Goal: Task Accomplishment & Management: Complete application form

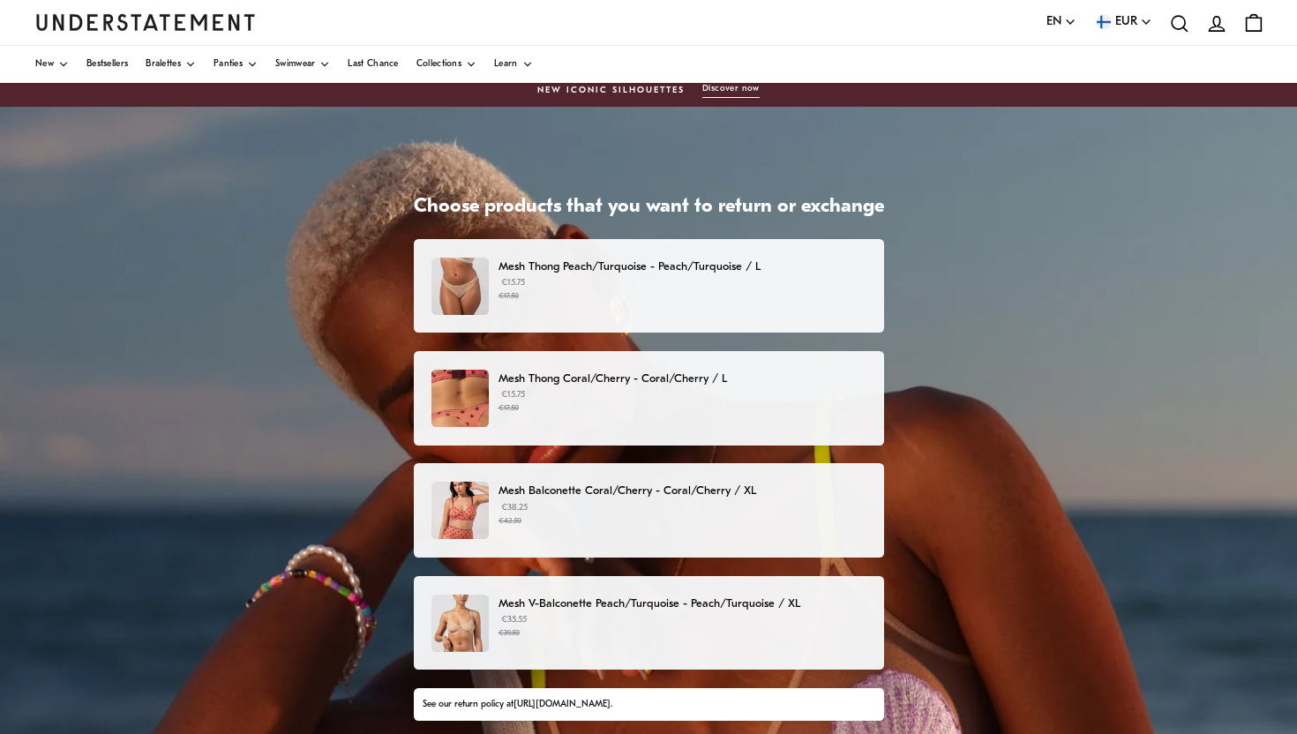
scroll to position [9, 0]
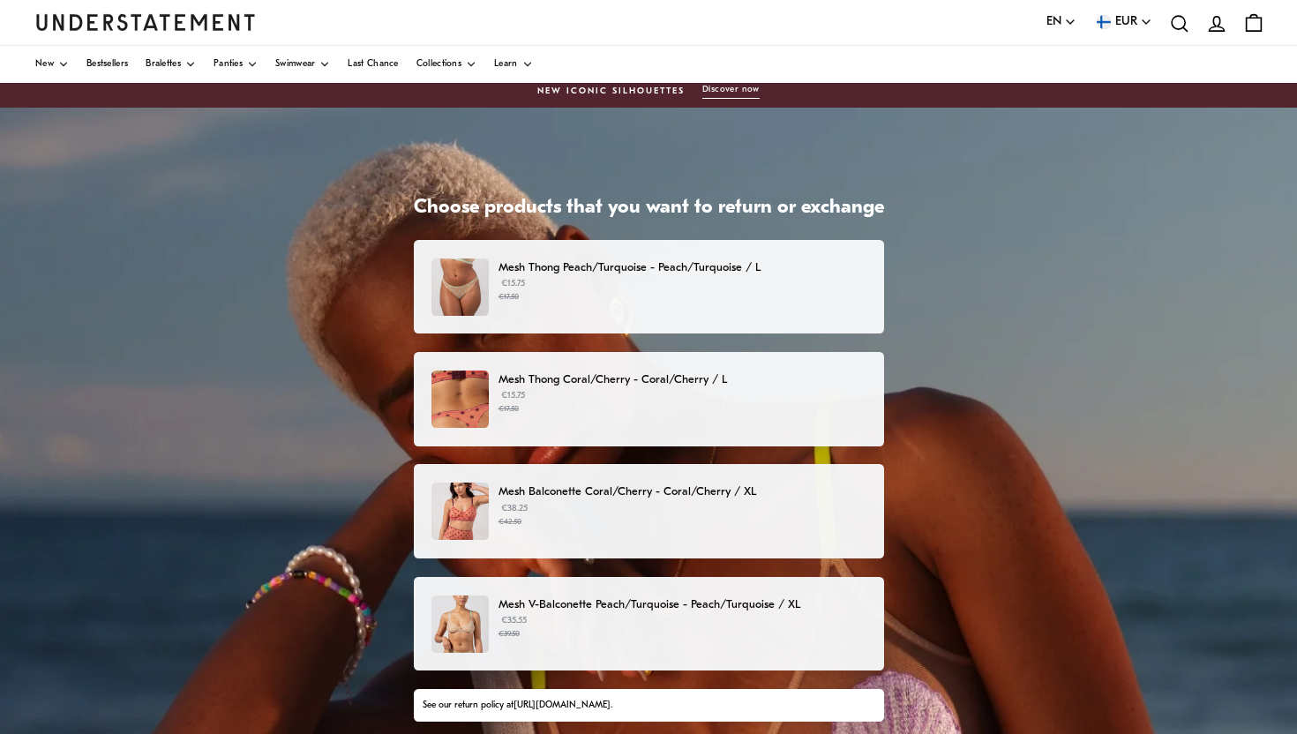
click at [658, 286] on p "€15.75 €17.50" at bounding box center [682, 290] width 367 height 26
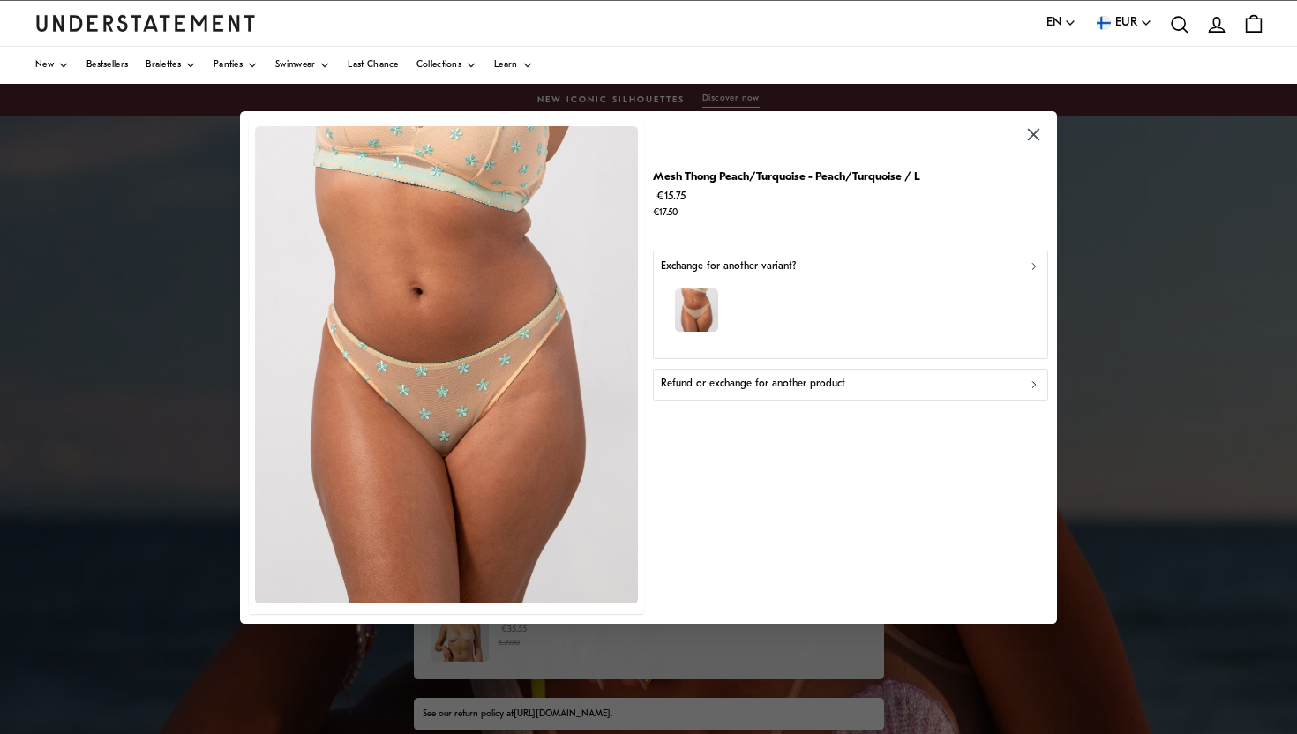
click at [852, 389] on div "Refund or exchange for another product" at bounding box center [851, 384] width 380 height 17
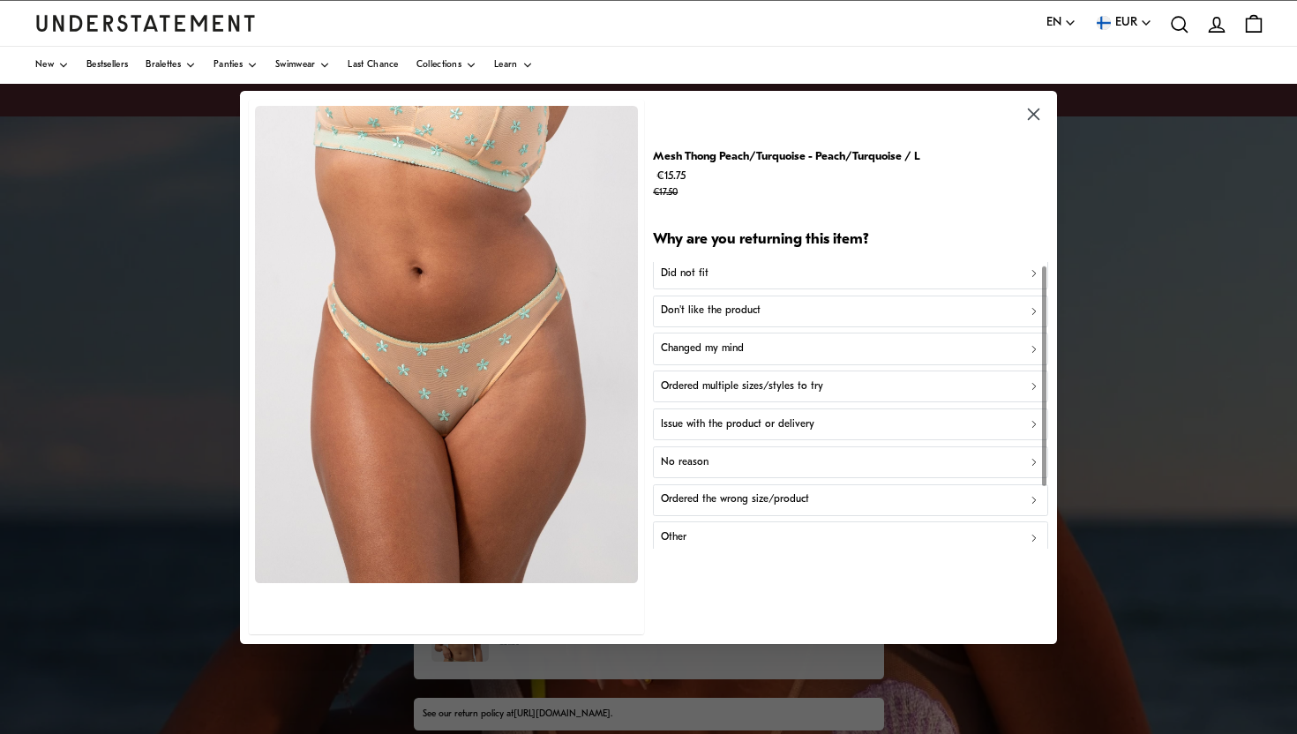
scroll to position [6, 0]
click at [756, 307] on p "Don't like the product" at bounding box center [711, 309] width 100 height 17
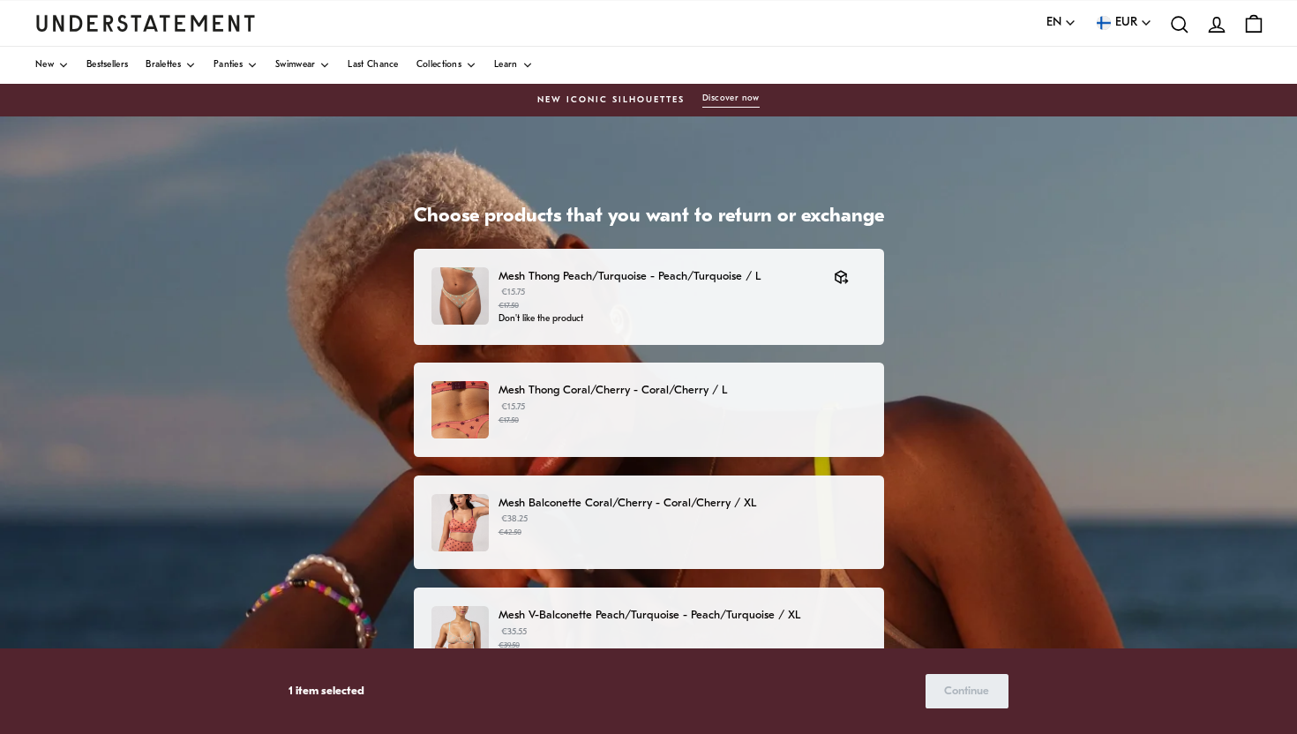
click at [619, 401] on p "€15.75 €17.50" at bounding box center [682, 414] width 367 height 26
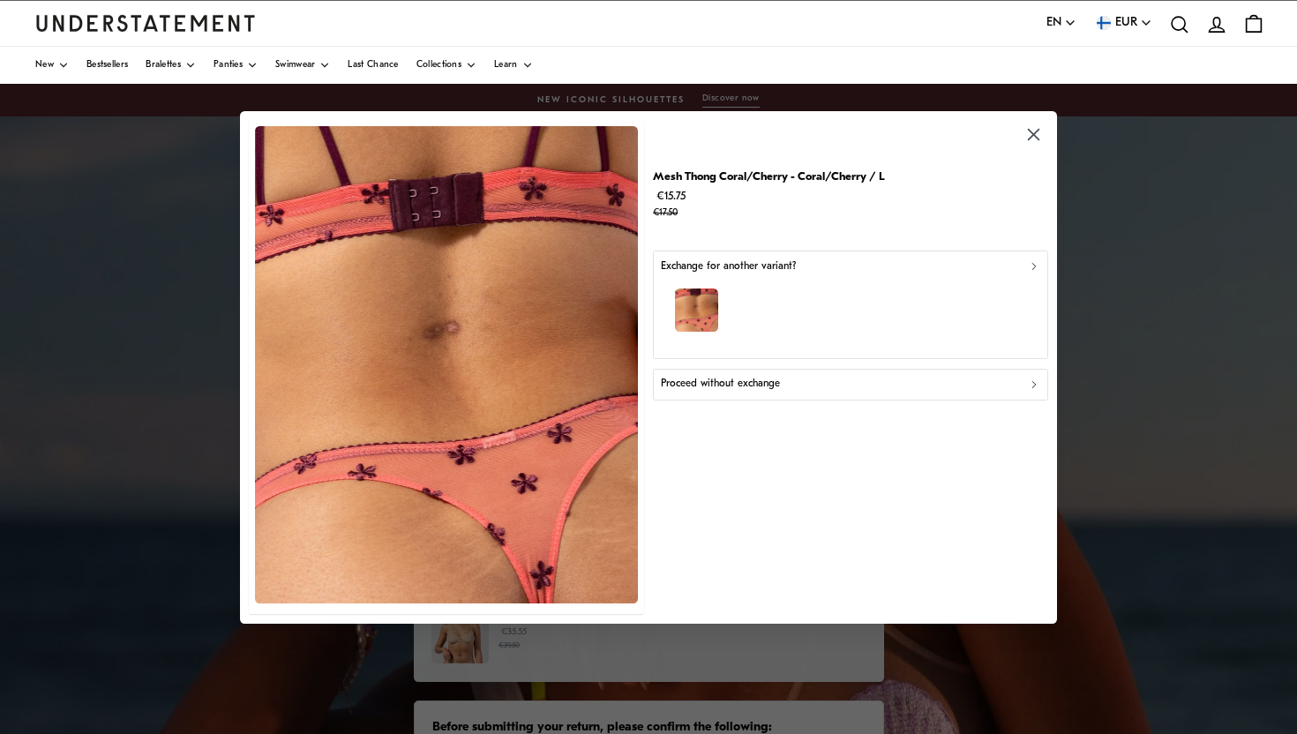
click at [747, 323] on div "button" at bounding box center [851, 312] width 380 height 77
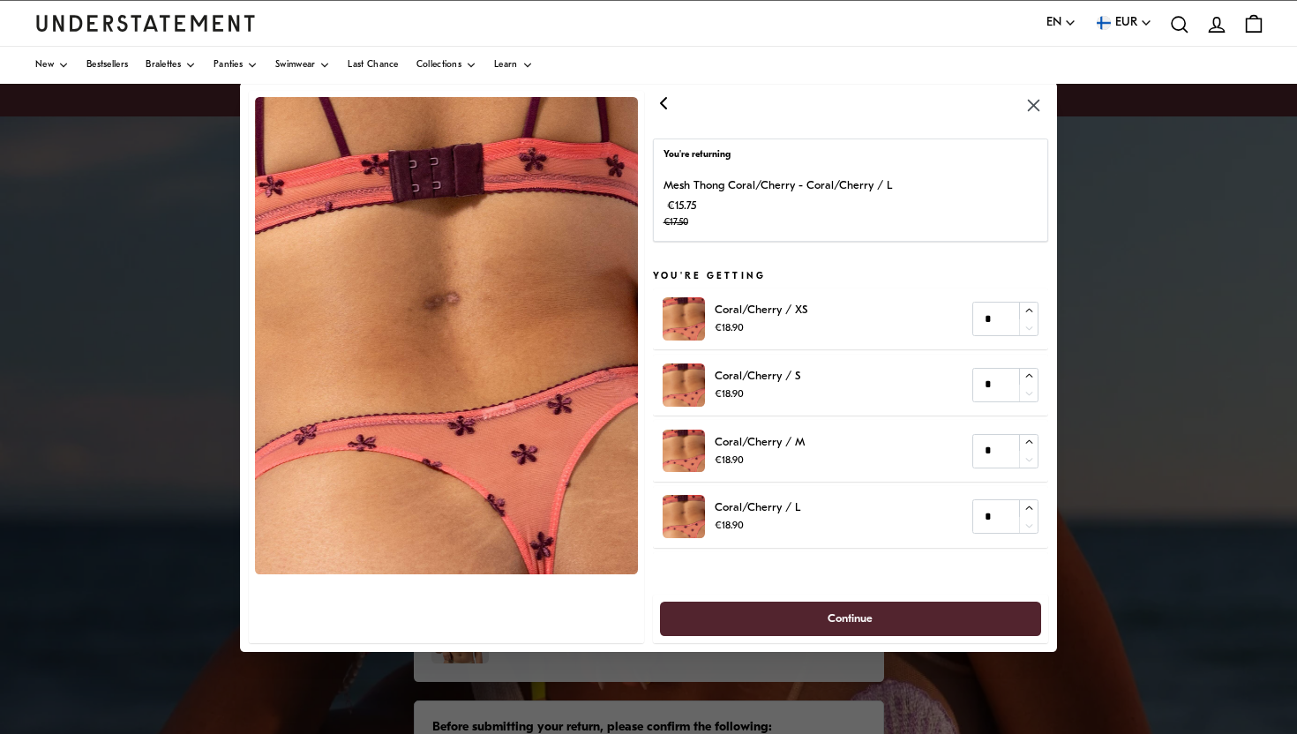
click at [665, 103] on icon "button" at bounding box center [663, 103] width 5 height 11
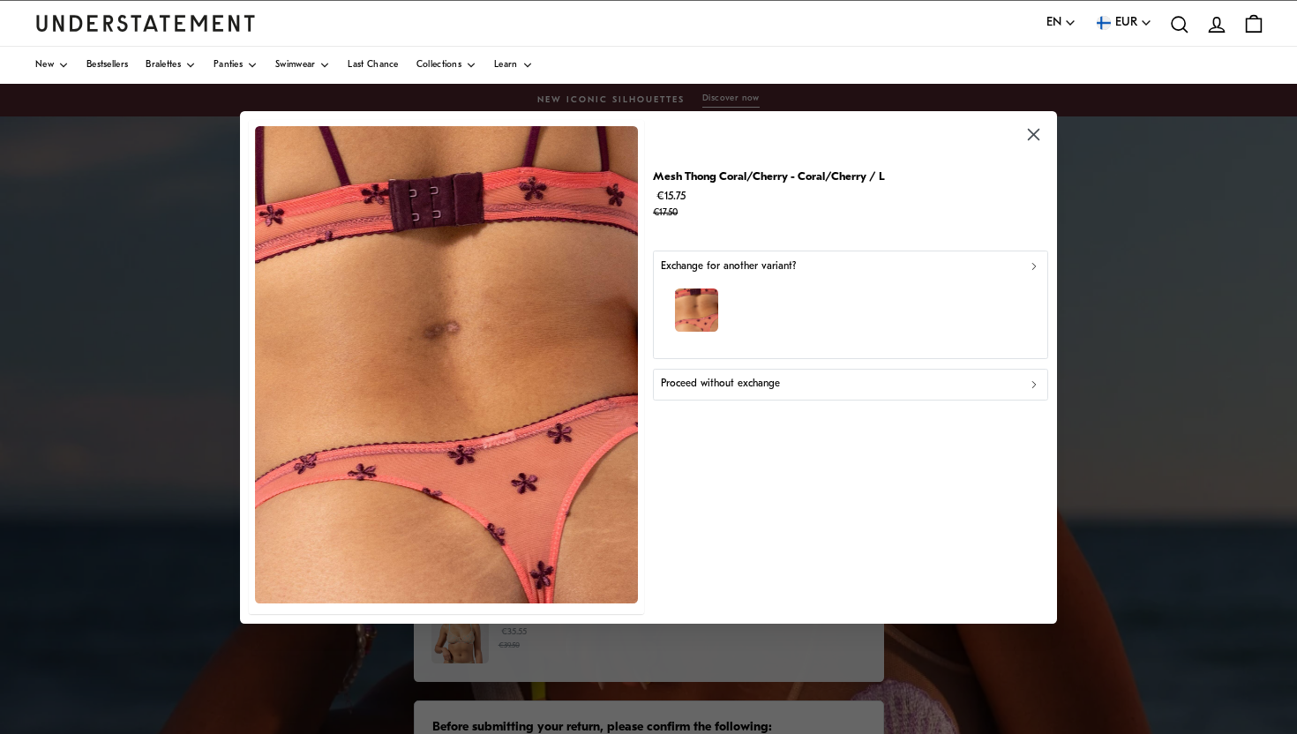
click at [741, 391] on p "Proceed without exchange" at bounding box center [720, 384] width 119 height 17
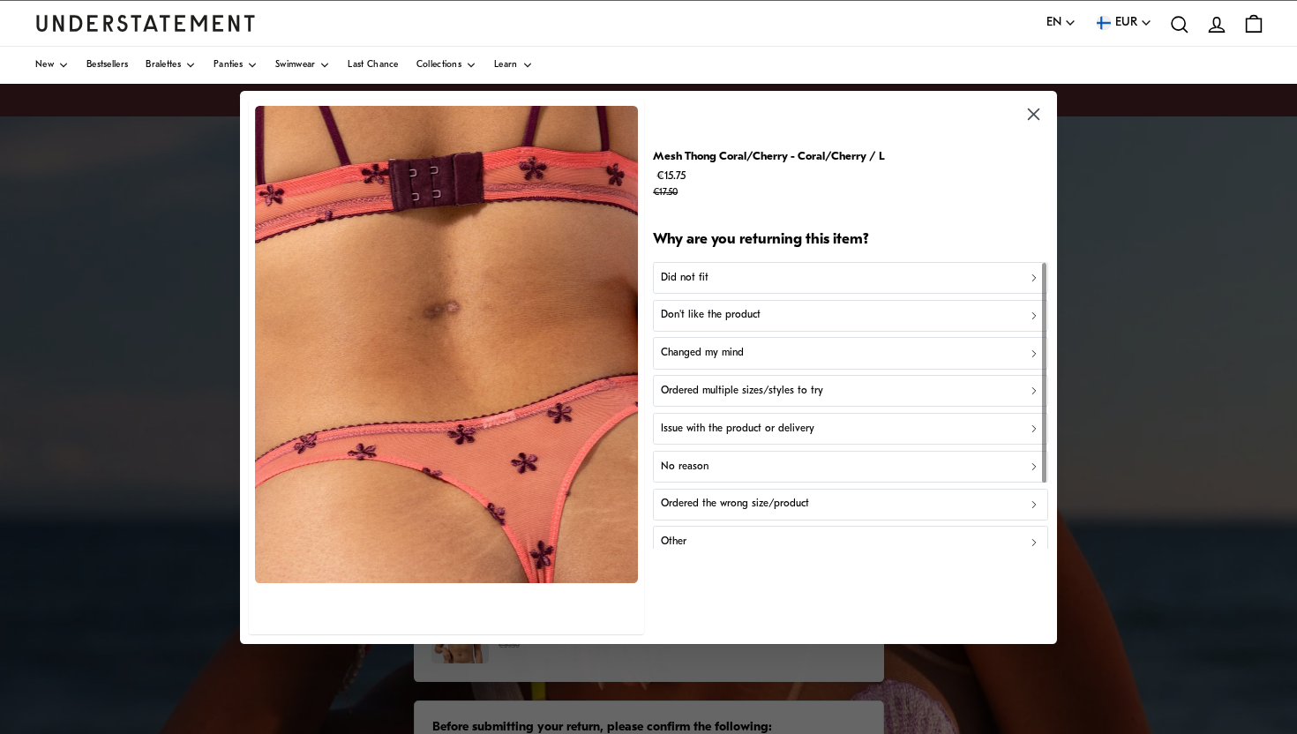
click at [713, 312] on p "Don't like the product" at bounding box center [711, 315] width 100 height 17
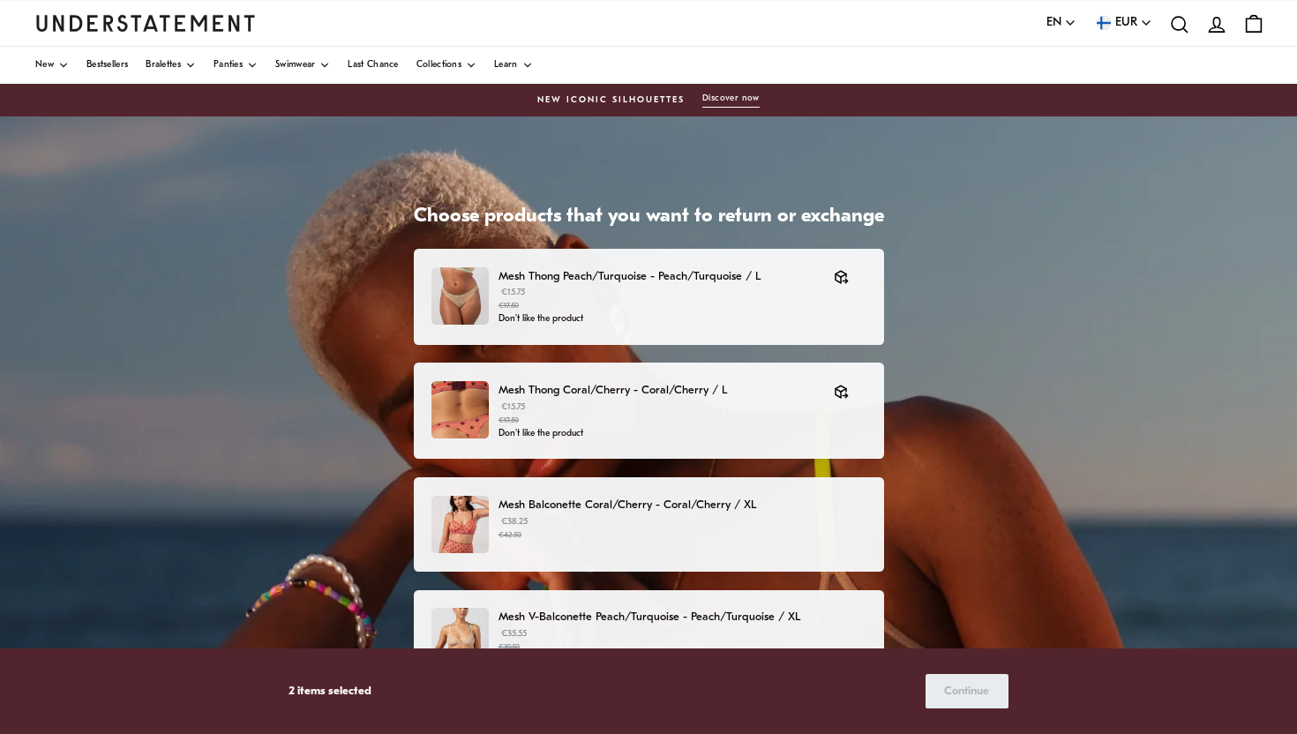
click at [779, 506] on p "Mesh Balconette Coral/Cherry - Coral/Cherry / XL" at bounding box center [682, 505] width 367 height 19
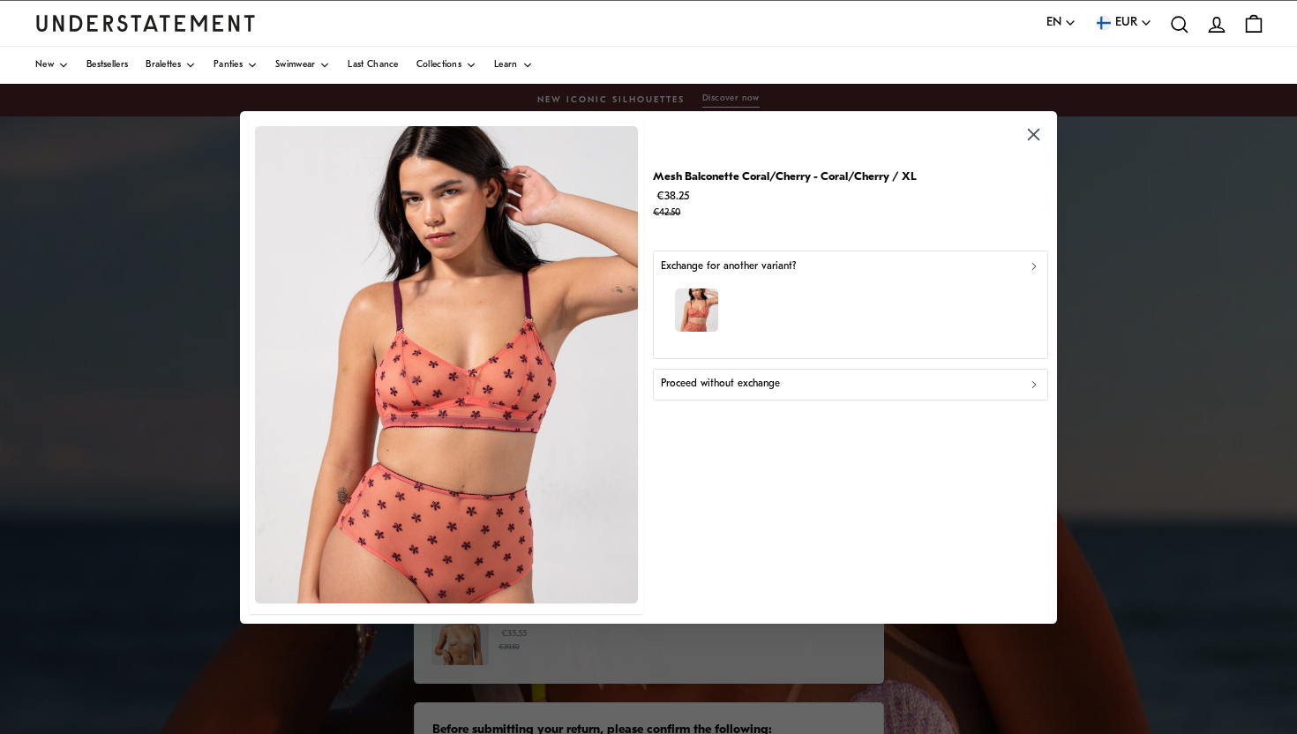
click at [798, 389] on div "Proceed without exchange" at bounding box center [851, 384] width 380 height 17
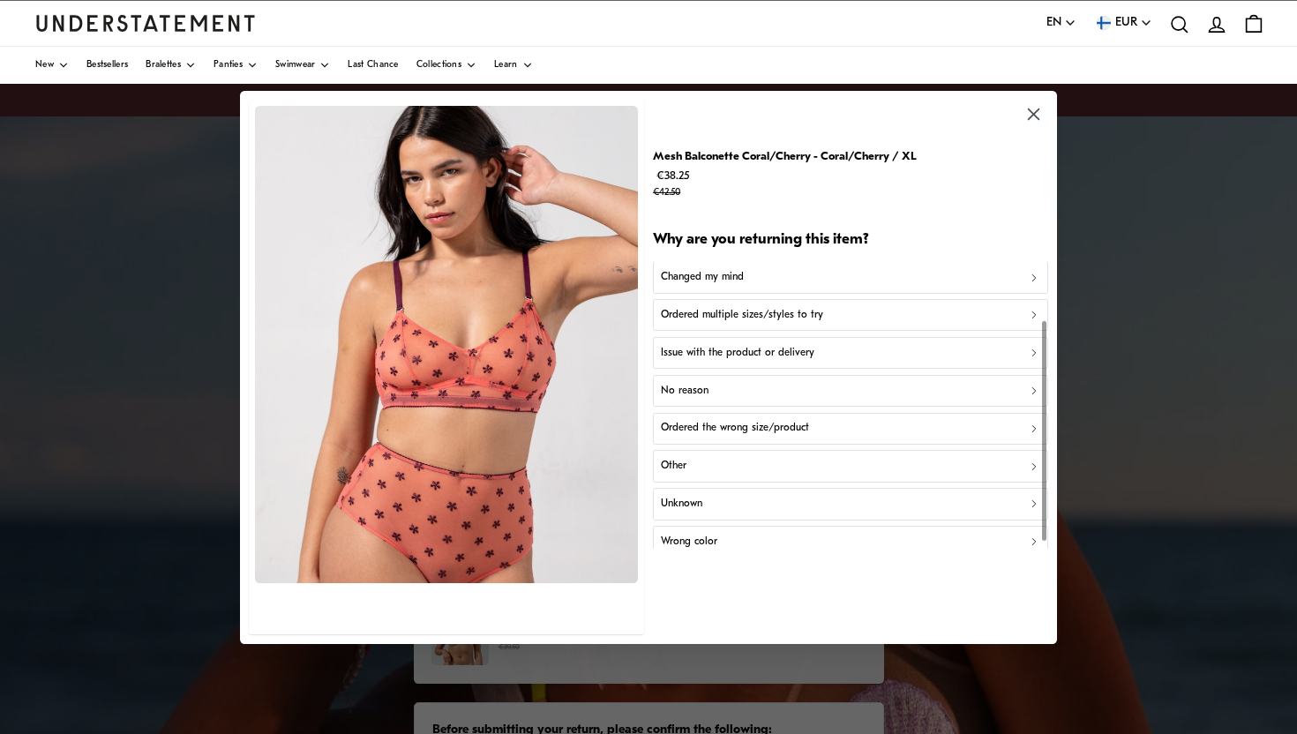
scroll to position [85, 0]
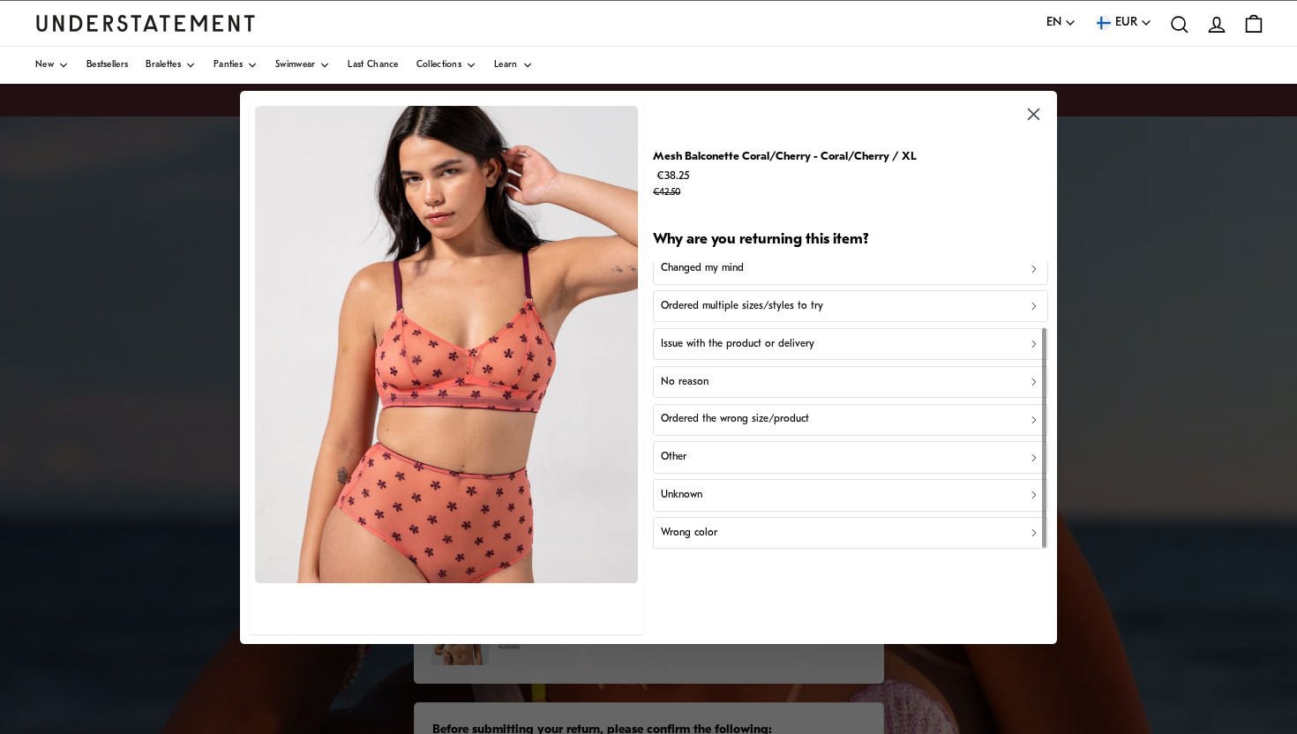
click at [763, 417] on p "Ordered the wrong size/product" at bounding box center [735, 419] width 148 height 17
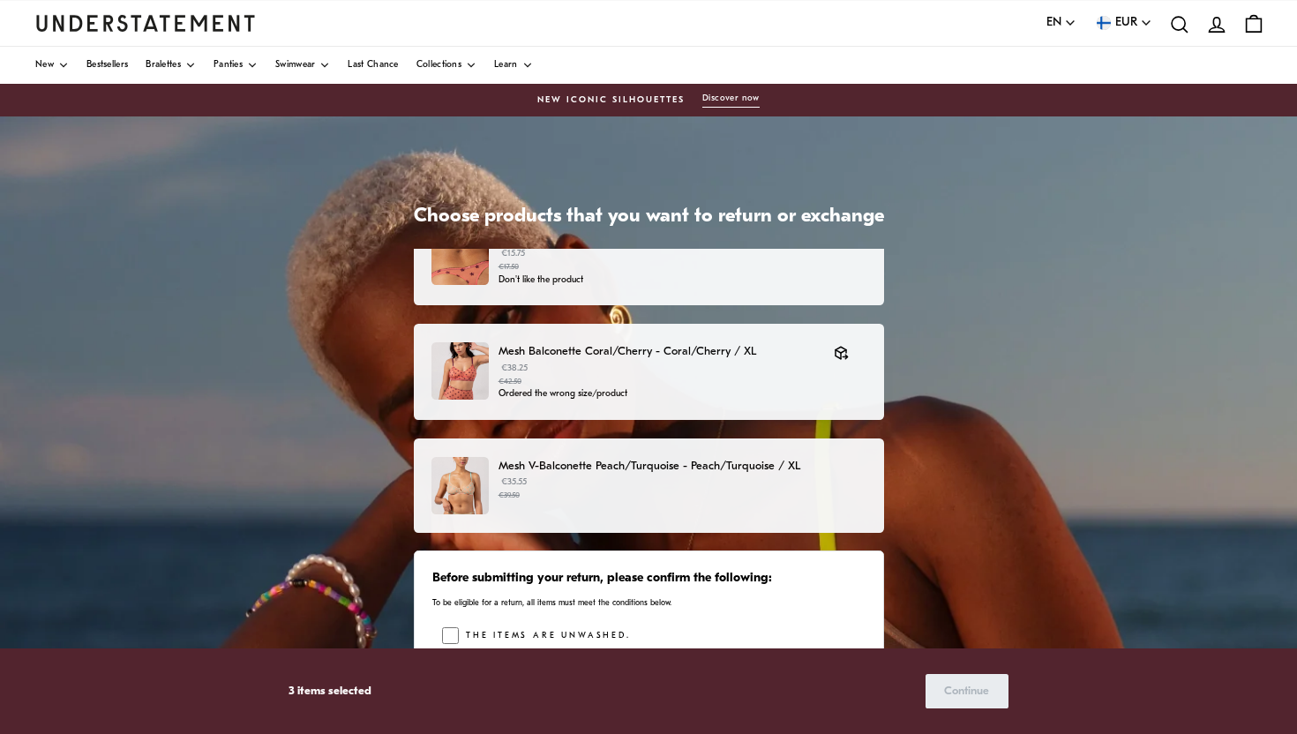
click at [686, 485] on p "€35.55 €39.50" at bounding box center [682, 489] width 367 height 26
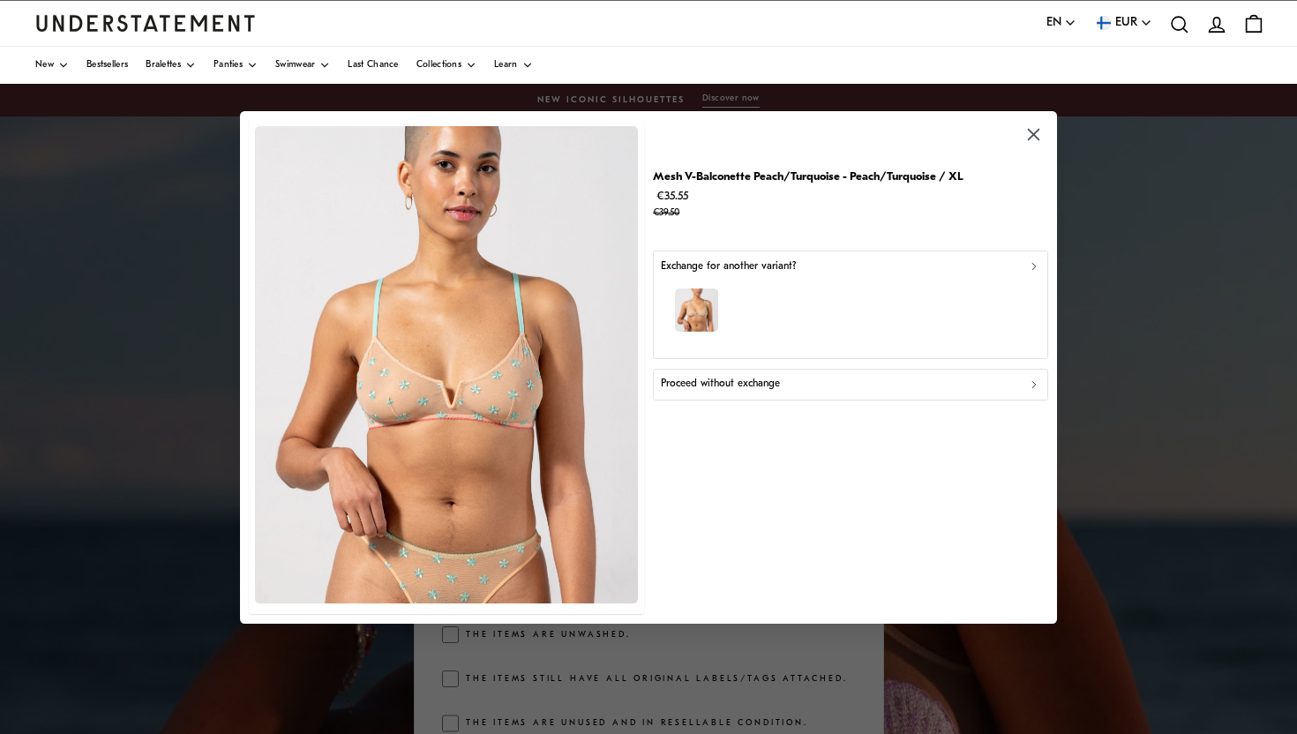
click at [801, 327] on div "button" at bounding box center [851, 312] width 380 height 77
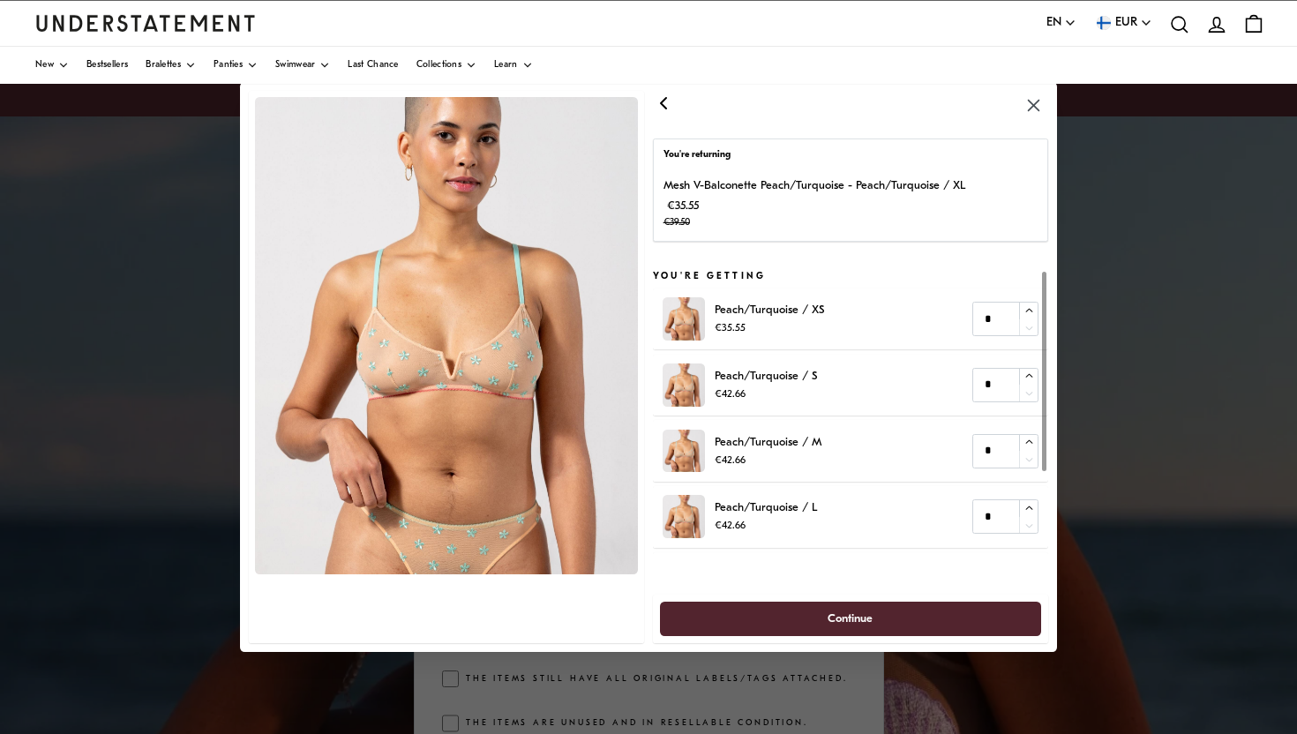
click at [669, 109] on icon "button" at bounding box center [663, 103] width 21 height 21
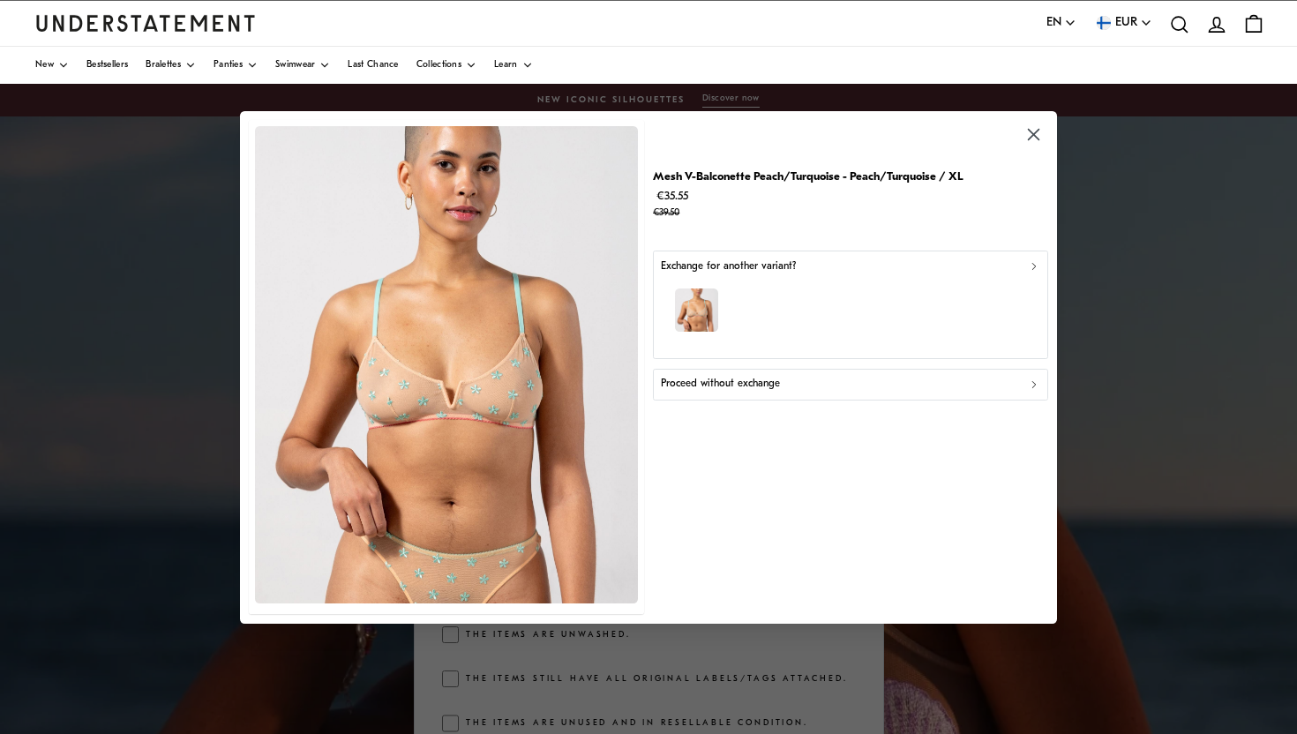
click at [796, 389] on div "Proceed without exchange" at bounding box center [851, 384] width 380 height 17
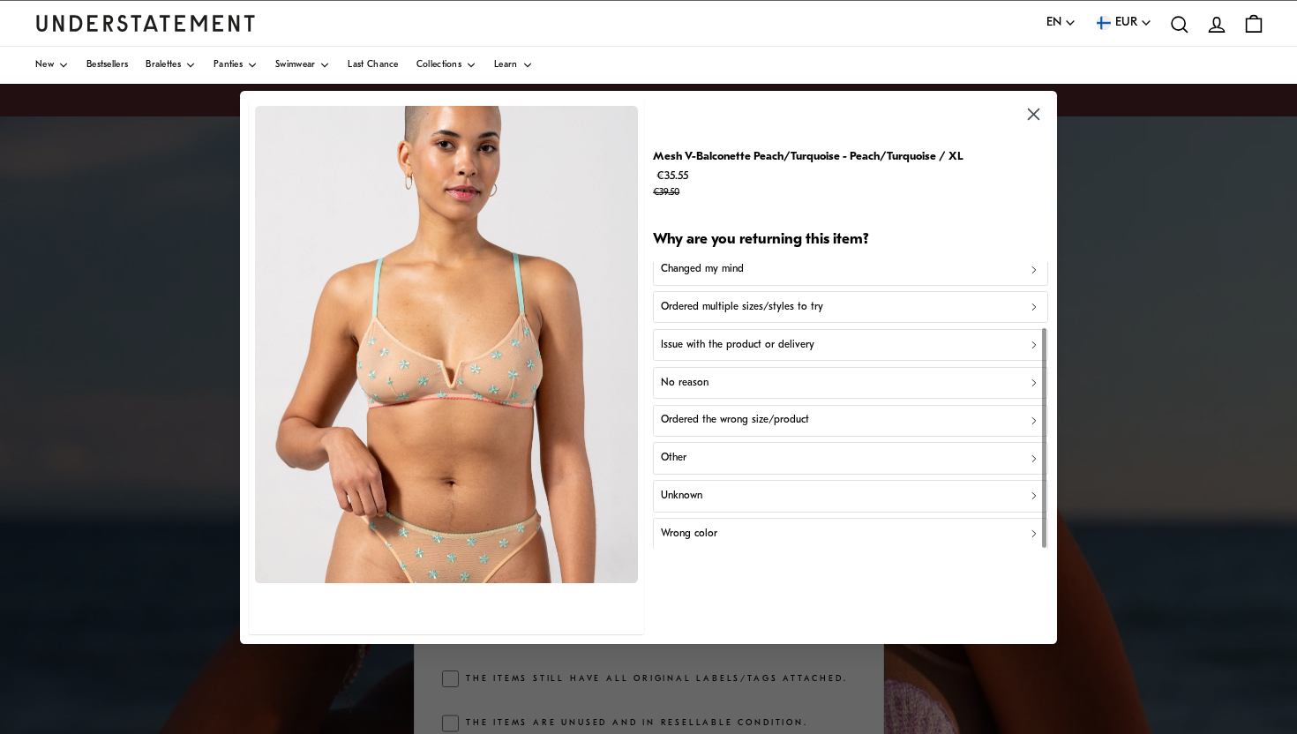
scroll to position [85, 0]
click at [793, 423] on p "Ordered the wrong size/product" at bounding box center [735, 419] width 148 height 17
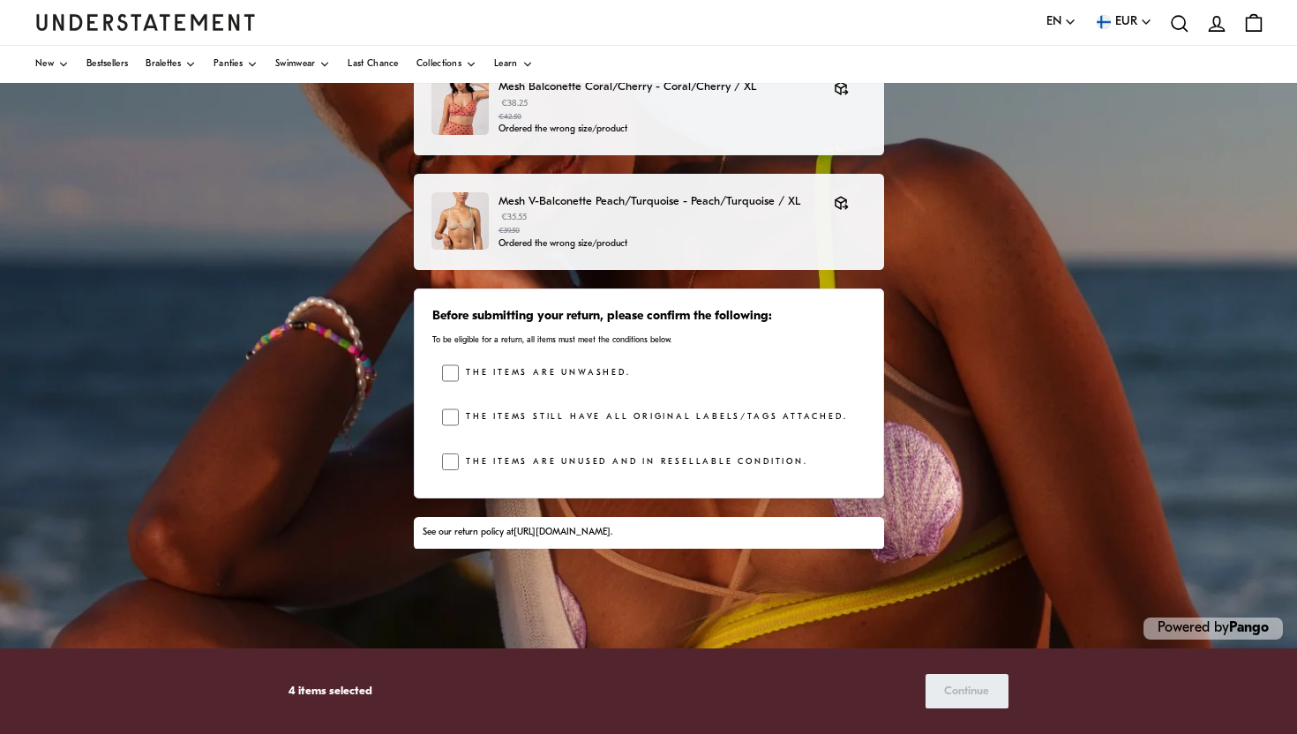
scroll to position [265, 0]
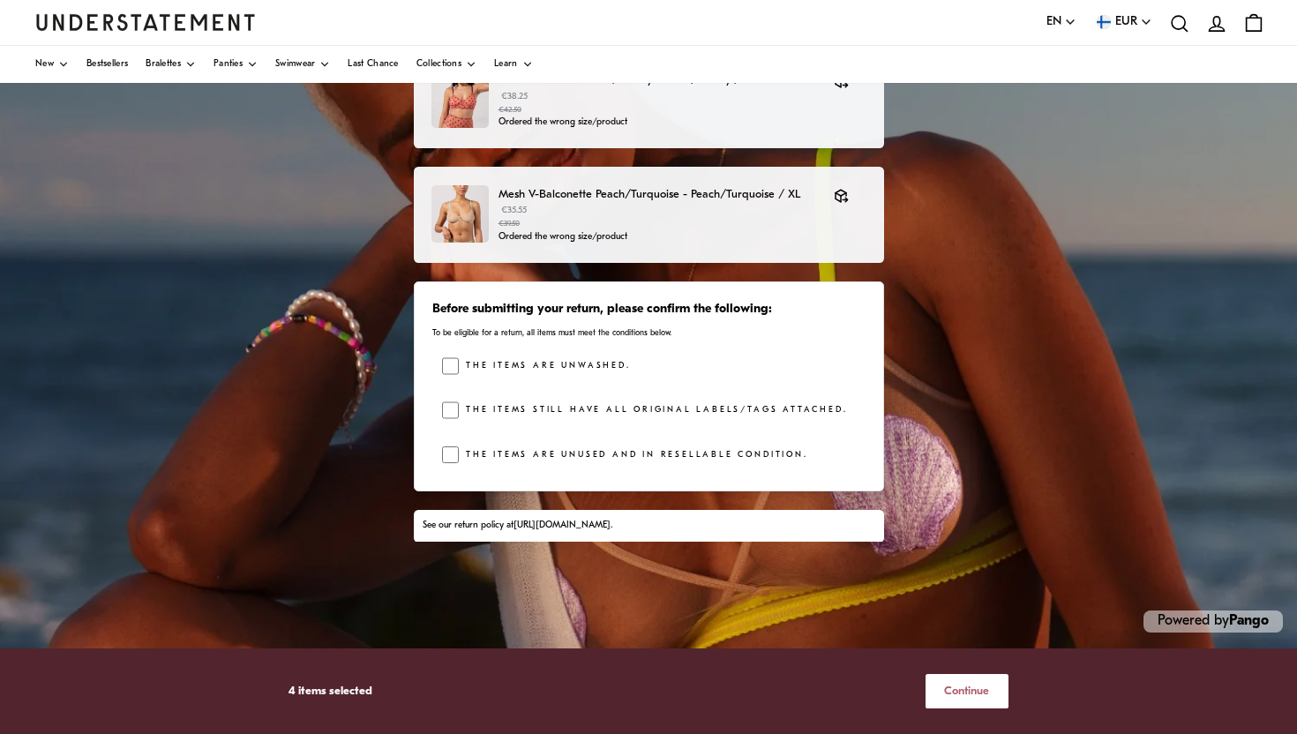
click at [966, 697] on span "Continue" at bounding box center [966, 691] width 45 height 33
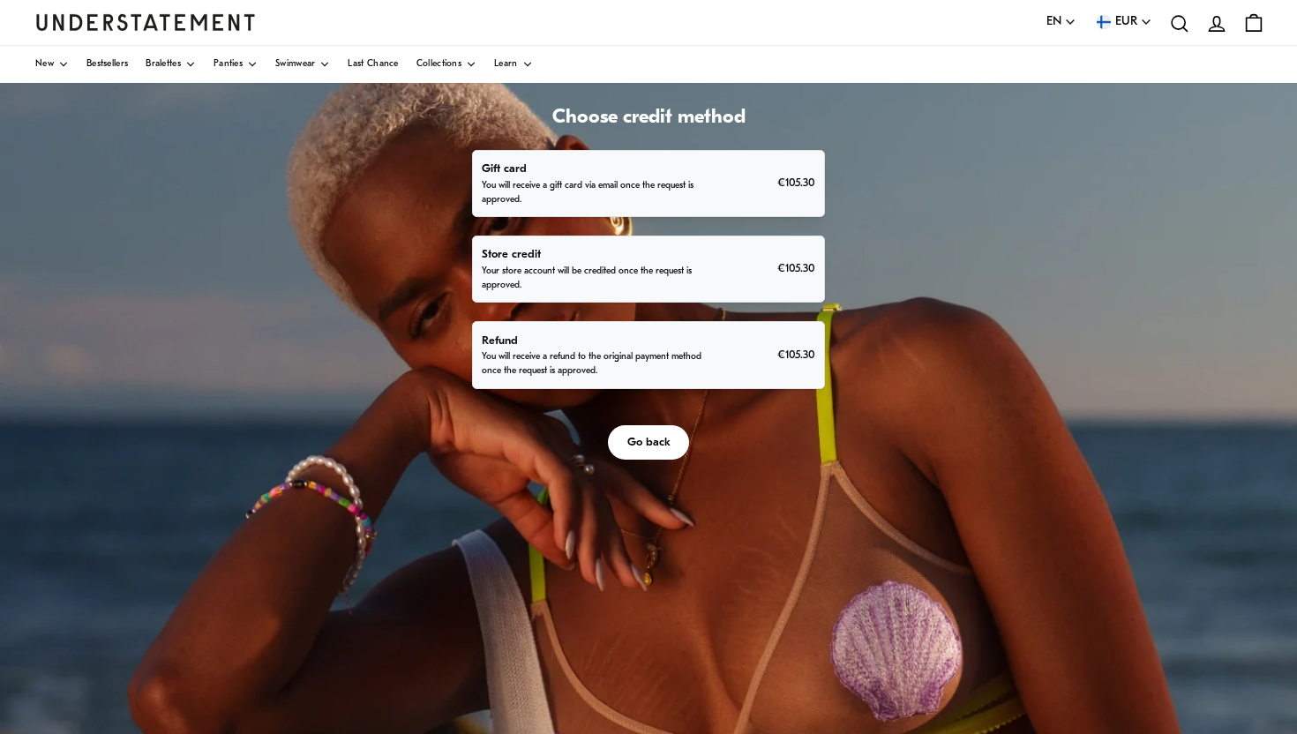
scroll to position [106, 0]
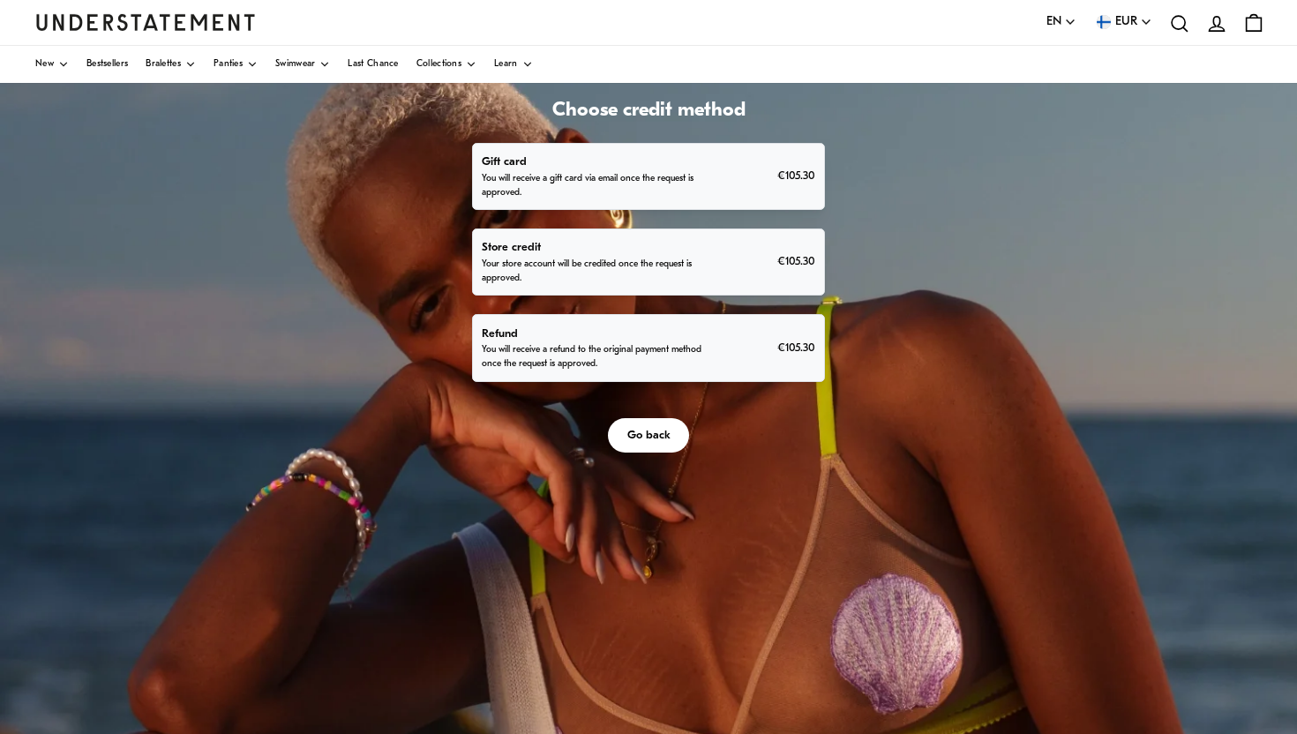
click at [504, 357] on p "You will receive a refund to the original payment method once the request is ap…" at bounding box center [593, 357] width 222 height 28
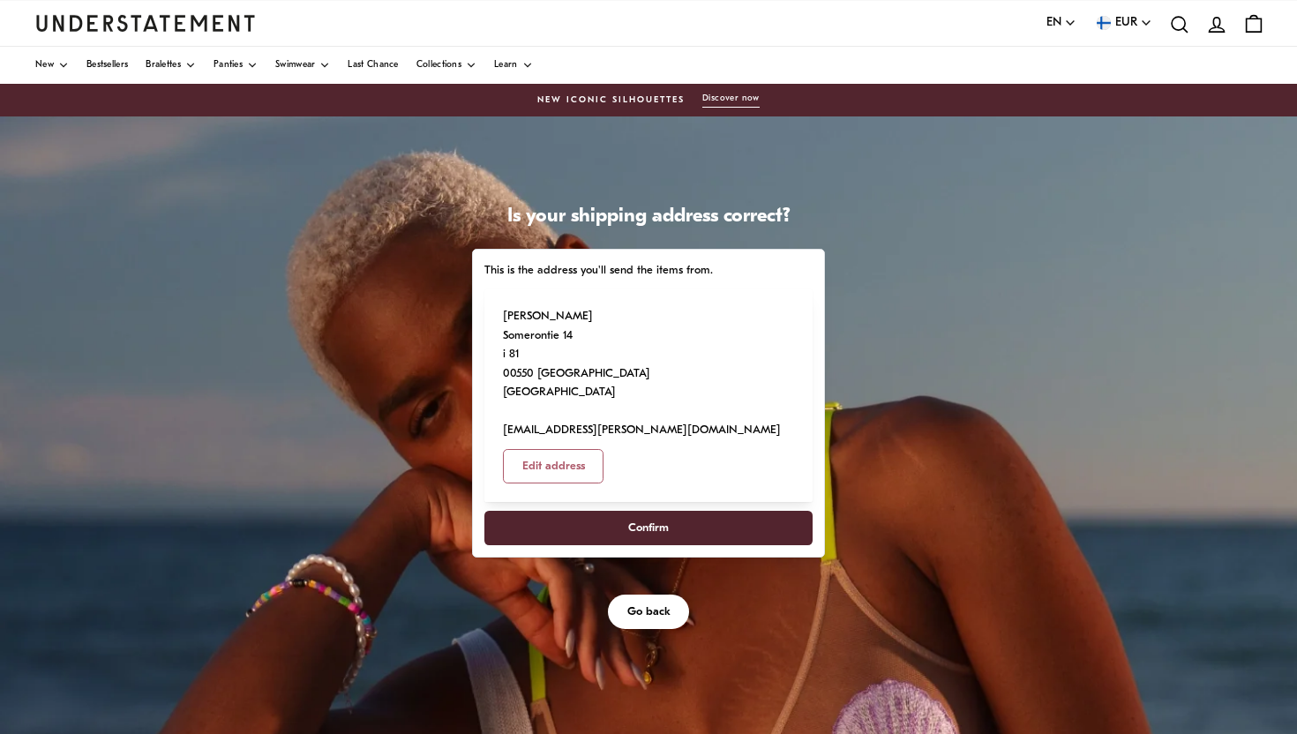
scroll to position [9, 0]
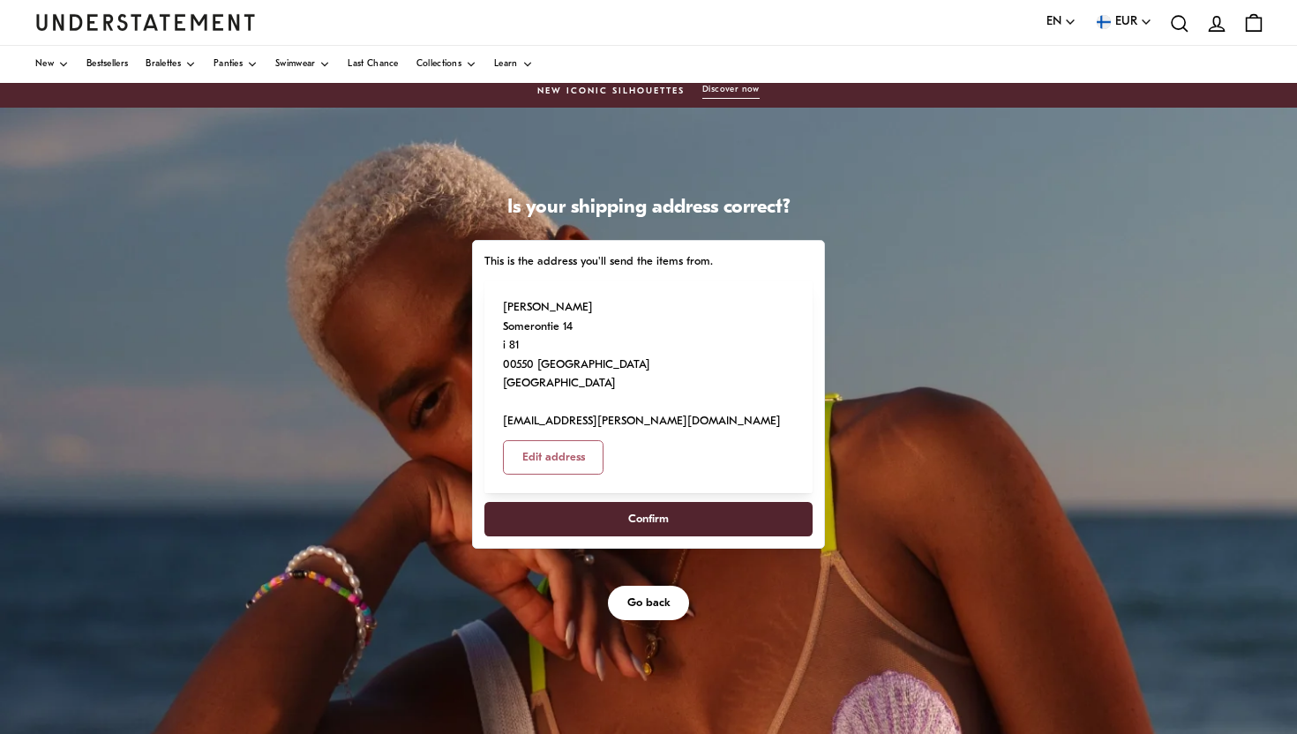
click at [602, 503] on span "Confirm" at bounding box center [648, 519] width 289 height 33
select select "**"
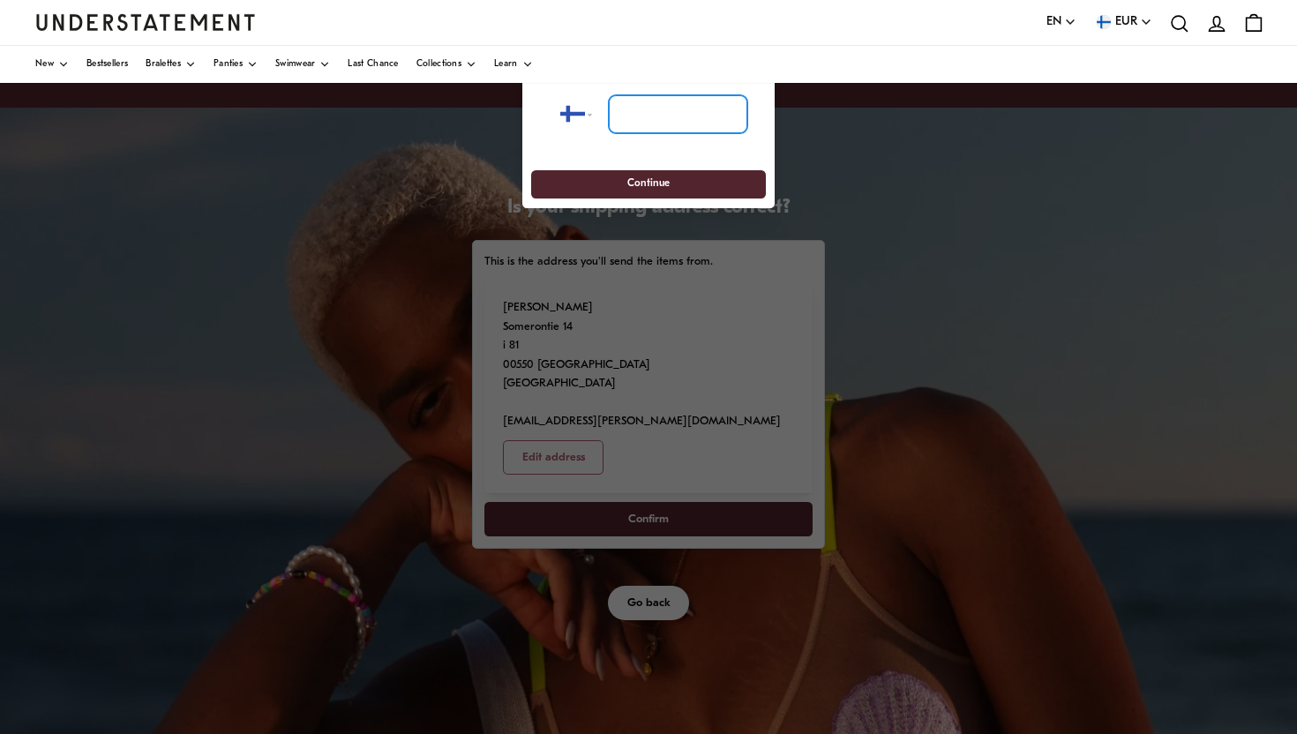
click at [673, 121] on input "tel" at bounding box center [678, 113] width 139 height 39
click at [655, 110] on input "tel" at bounding box center [678, 113] width 139 height 39
click at [556, 139] on div "**********" at bounding box center [648, 113] width 234 height 75
click at [659, 109] on input "tel" at bounding box center [678, 113] width 139 height 39
click at [569, 115] on select "**********" at bounding box center [582, 113] width 45 height 39
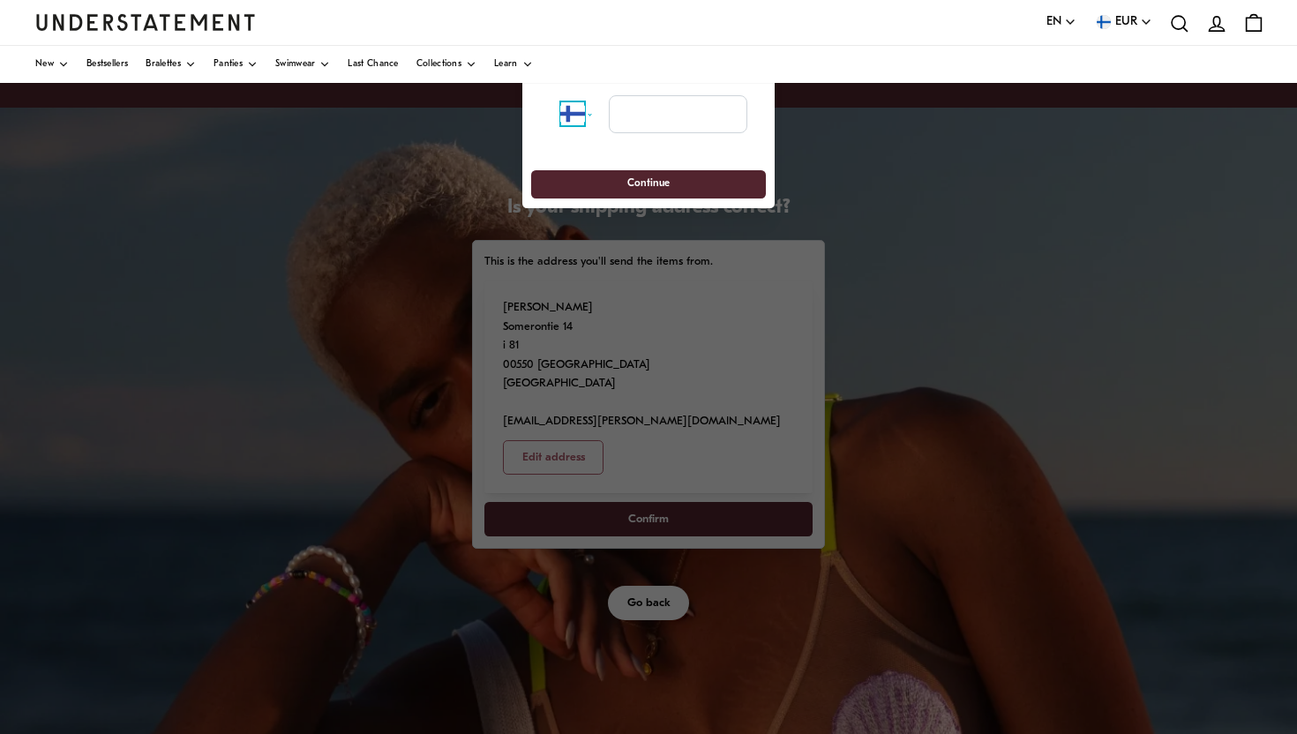
click at [560, 94] on select "**********" at bounding box center [582, 113] width 45 height 39
click at [630, 111] on input "tel" at bounding box center [678, 113] width 139 height 39
type input "*********"
click at [622, 188] on span "Continue" at bounding box center [648, 183] width 202 height 27
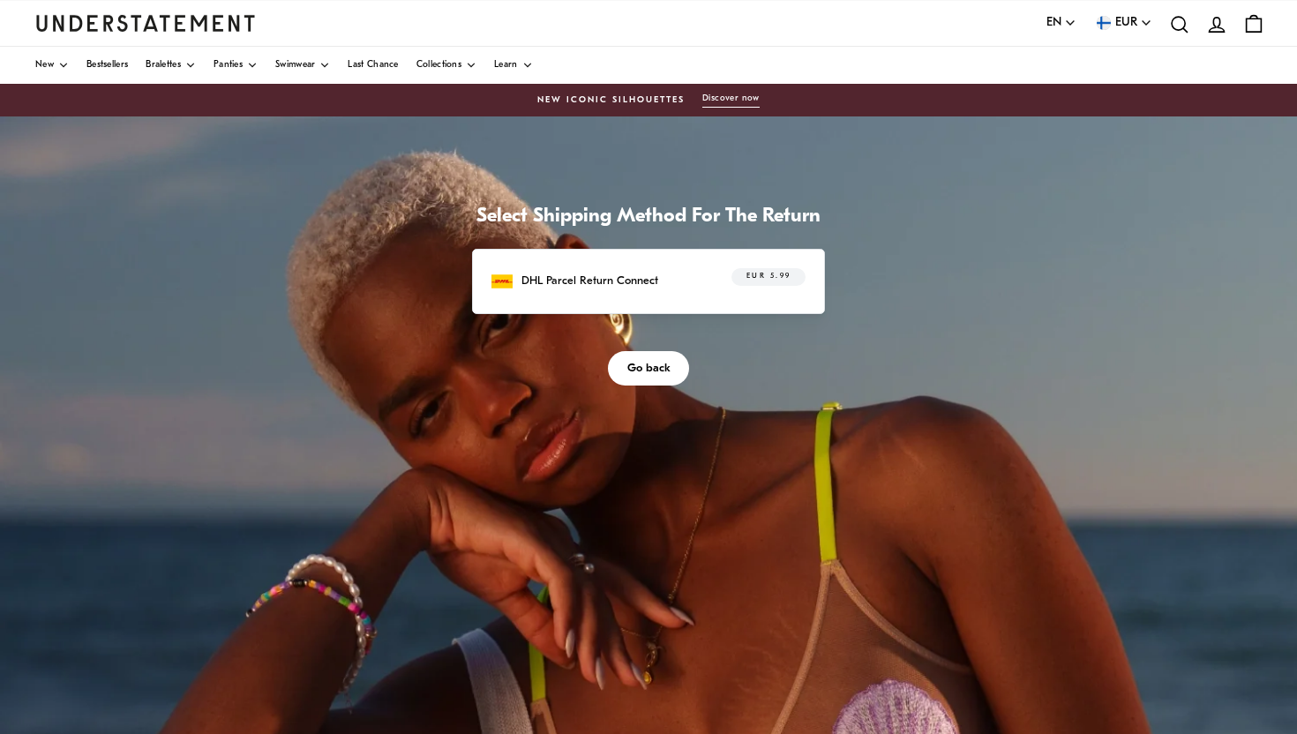
click at [780, 272] on span "EUR 5.99" at bounding box center [769, 277] width 45 height 18
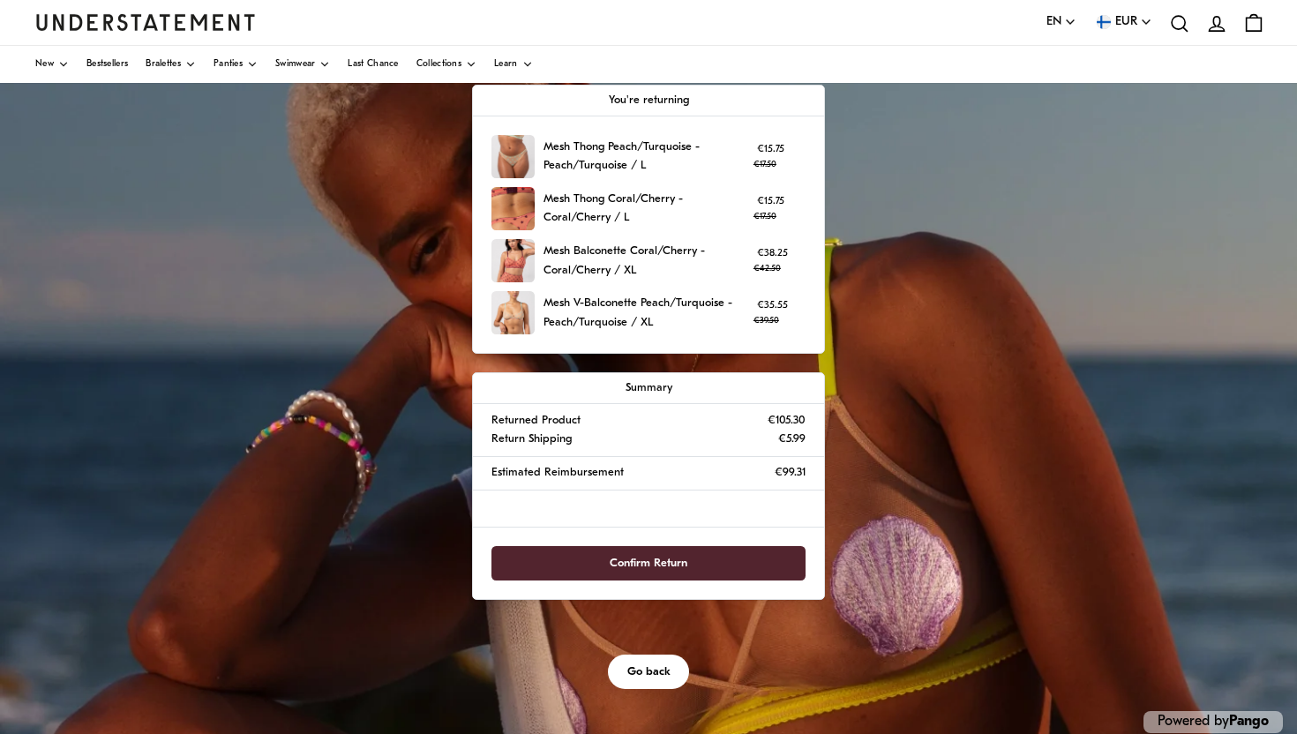
scroll to position [166, 0]
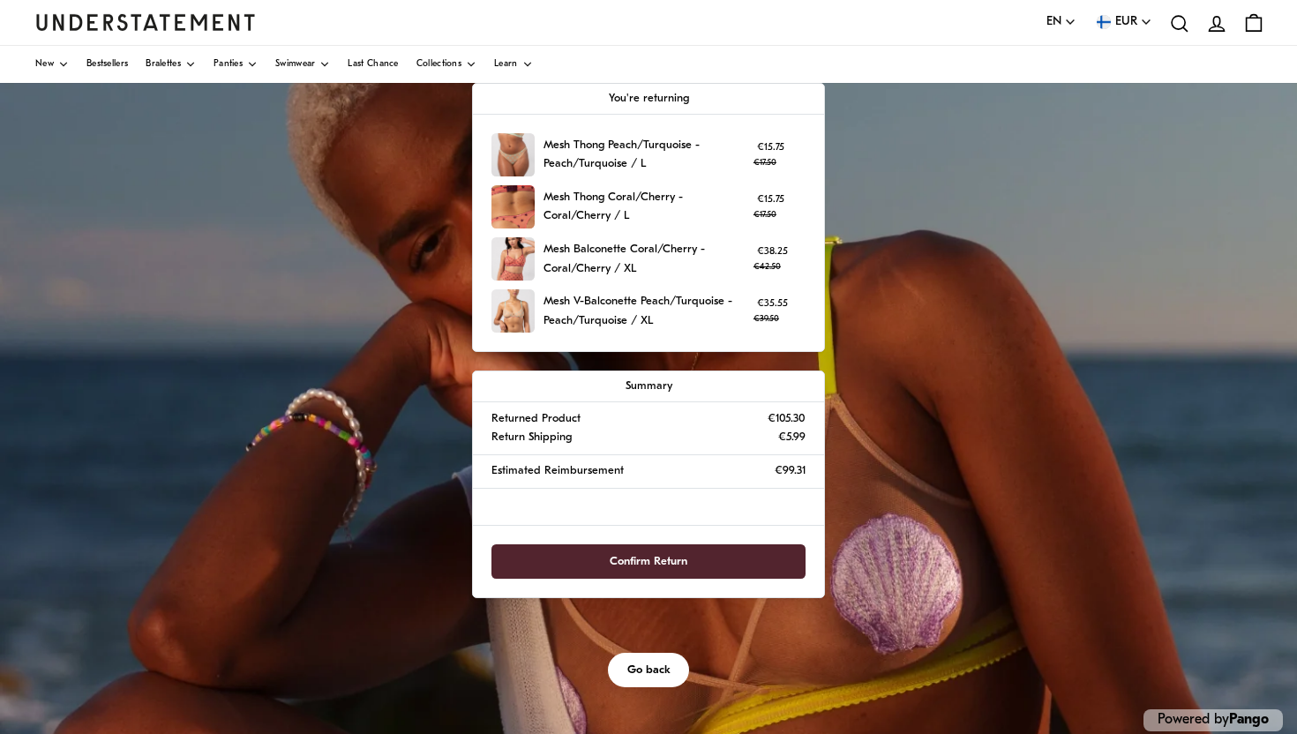
click at [723, 562] on span "Confirm Return" at bounding box center [649, 561] width 276 height 33
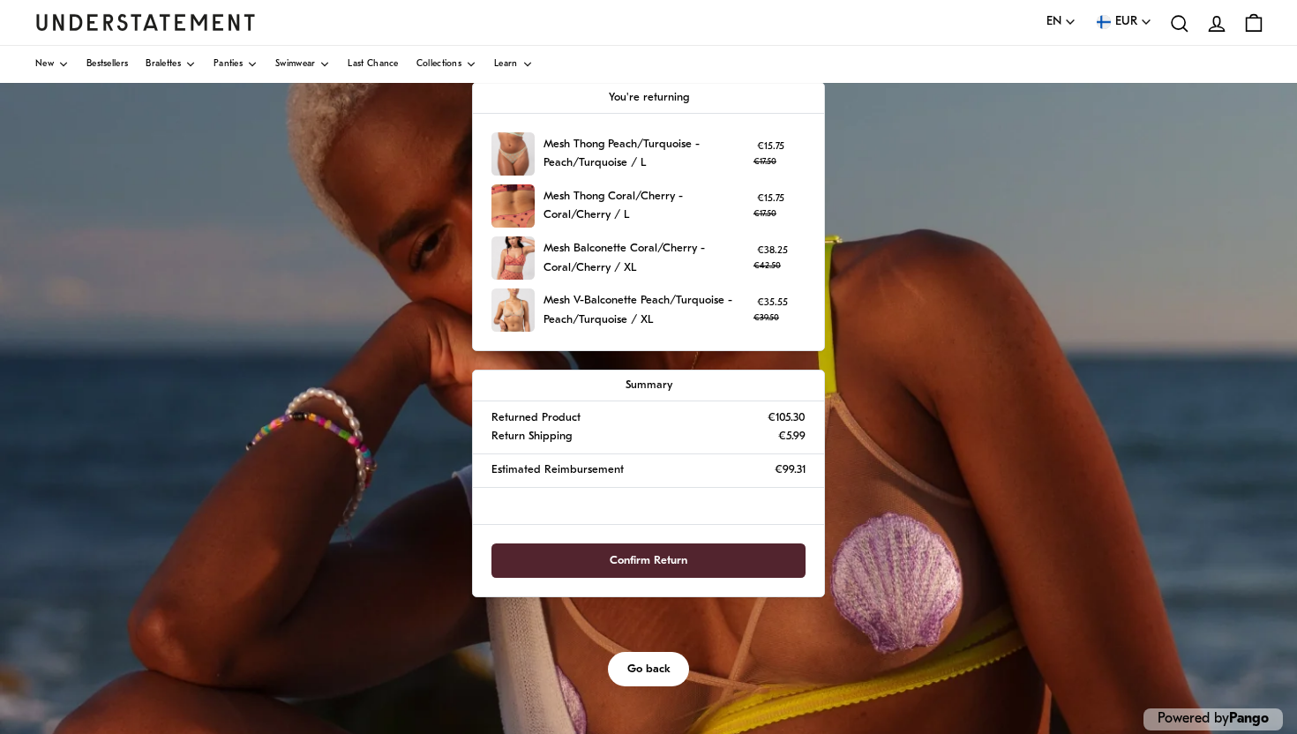
scroll to position [0, 0]
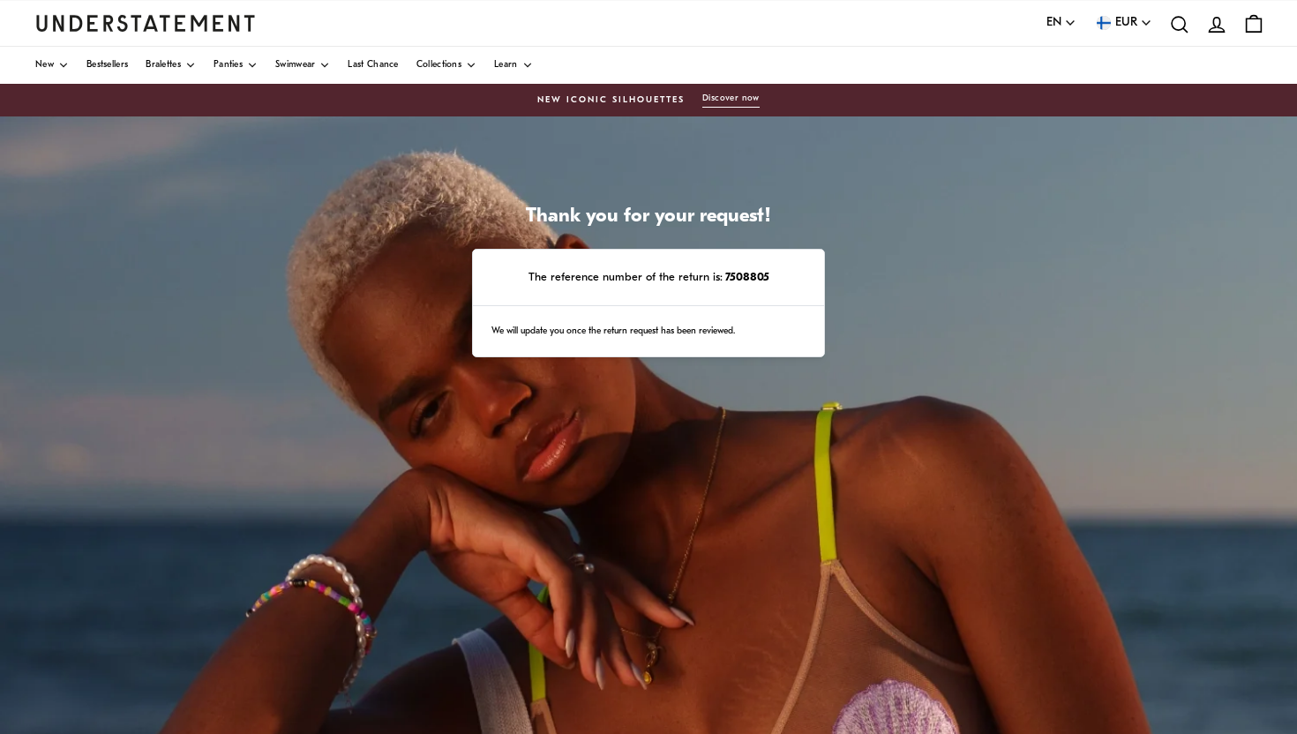
drag, startPoint x: 725, startPoint y: 276, endPoint x: 718, endPoint y: 365, distance: 89.4
click at [725, 279] on strong "7508805" at bounding box center [746, 277] width 47 height 11
click at [725, 337] on div "We will update you once the return request has been reviewed." at bounding box center [648, 331] width 351 height 51
click at [711, 321] on div "We will update you once the return request has been reviewed." at bounding box center [648, 331] width 351 height 51
